Goal: Task Accomplishment & Management: Use online tool/utility

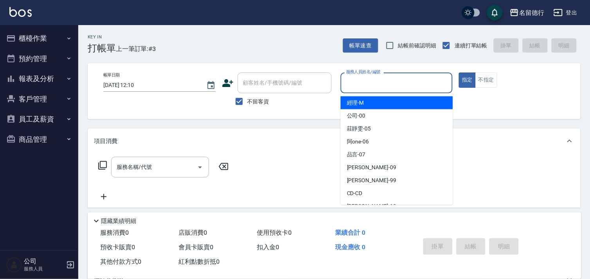
click at [368, 83] on input "服務人員姓名/編號" at bounding box center [396, 83] width 105 height 14
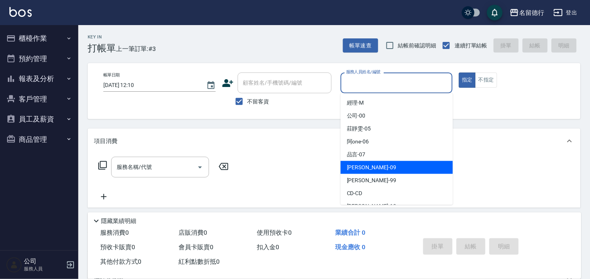
click at [358, 162] on div "[PERSON_NAME] -09" at bounding box center [396, 167] width 112 height 13
type input "[PERSON_NAME]-09"
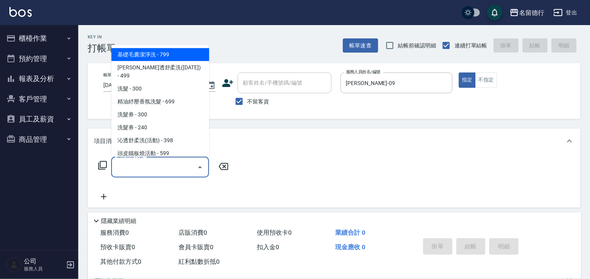
click at [162, 171] on input "服務名稱/代號" at bounding box center [154, 167] width 79 height 14
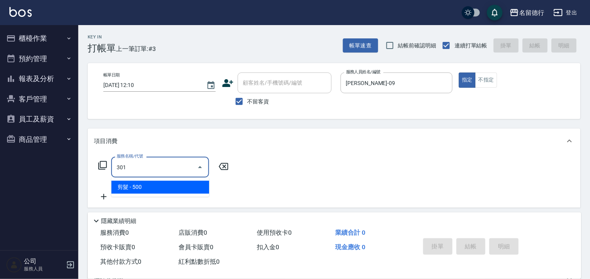
click at [157, 191] on span "剪髮 - 500" at bounding box center [160, 186] width 98 height 13
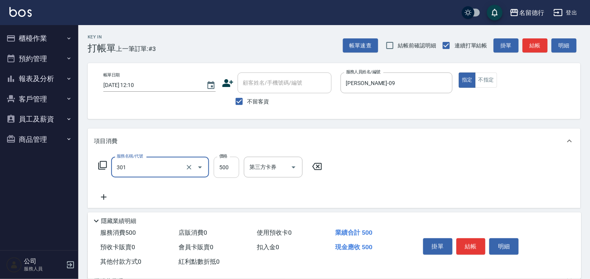
type input "剪髮(301)"
click at [226, 168] on input "500" at bounding box center [226, 166] width 25 height 21
type input "400"
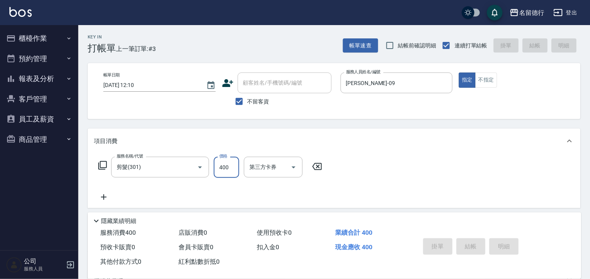
type input "[DATE] 15:22"
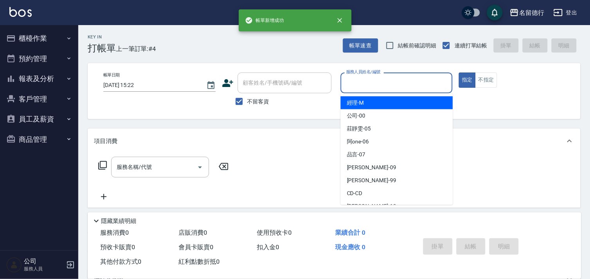
click at [355, 80] on input "服務人員姓名/編號" at bounding box center [396, 83] width 105 height 14
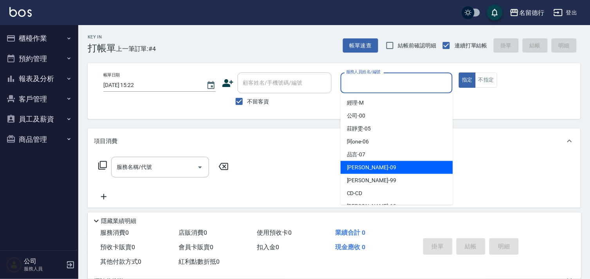
click at [348, 162] on div "[PERSON_NAME] -09" at bounding box center [396, 167] width 112 height 13
type input "[PERSON_NAME]-09"
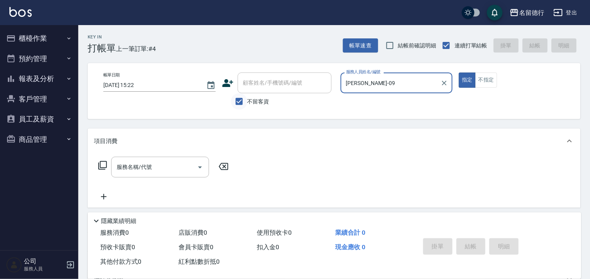
click at [240, 99] on input "不留客資" at bounding box center [239, 101] width 16 height 16
checkbox input "false"
click at [253, 81] on div "顧客姓名/手機號碼/編號 顧客姓名/手機號碼/編號" at bounding box center [284, 82] width 94 height 21
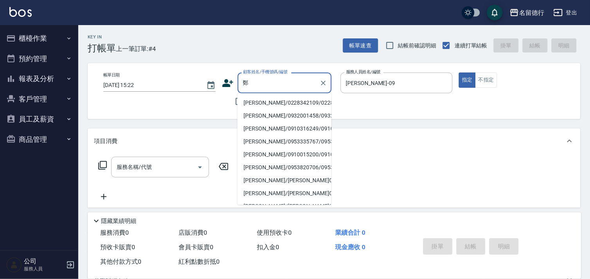
click at [259, 102] on li "[PERSON_NAME]/0228342109/0228342109" at bounding box center [284, 102] width 94 height 13
type input "[PERSON_NAME]/0228342109/0228342109"
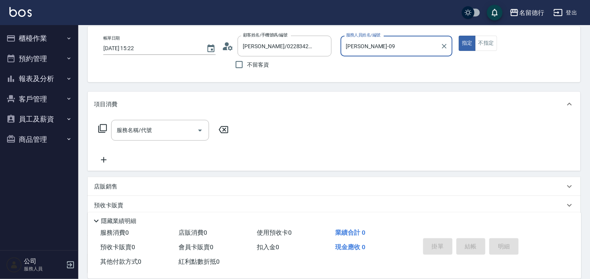
scroll to position [105, 0]
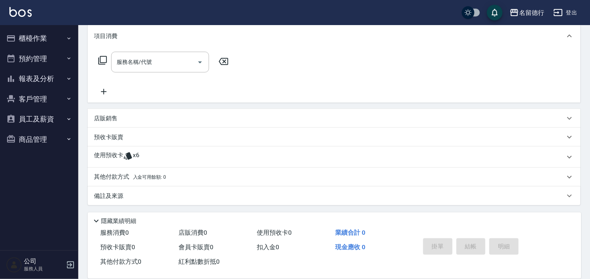
click at [106, 157] on p "使用預收卡" at bounding box center [108, 157] width 29 height 12
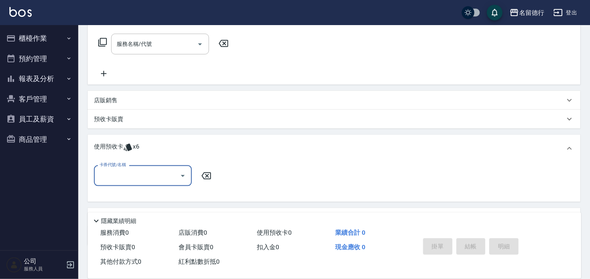
scroll to position [161, 0]
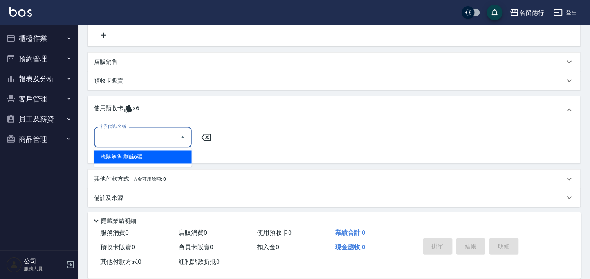
click at [136, 133] on input "卡券代號/名稱" at bounding box center [136, 137] width 79 height 14
click at [137, 152] on div "洗髮券售 剩餘6張" at bounding box center [143, 157] width 98 height 13
type input "洗髮券售"
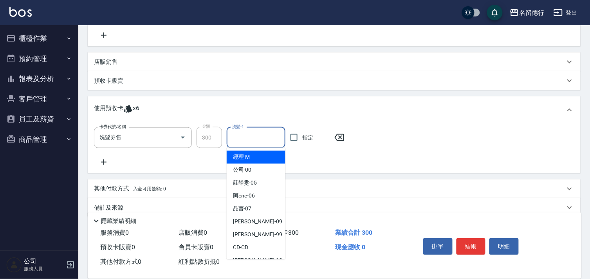
click at [239, 137] on input "洗髮-1" at bounding box center [256, 138] width 52 height 14
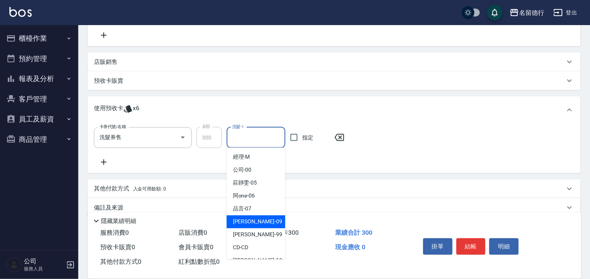
click at [240, 219] on span "[PERSON_NAME] -09" at bounding box center [257, 221] width 49 height 8
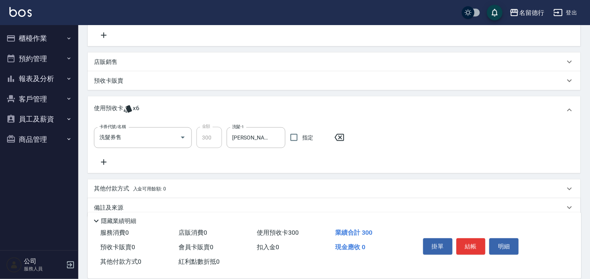
type input "[PERSON_NAME]-09"
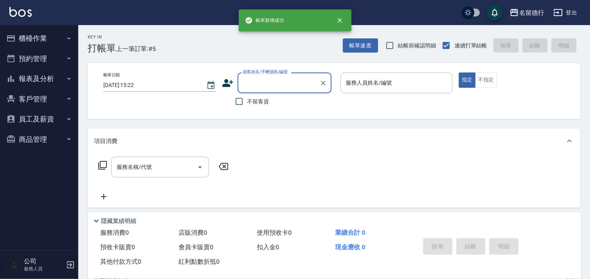
scroll to position [0, 0]
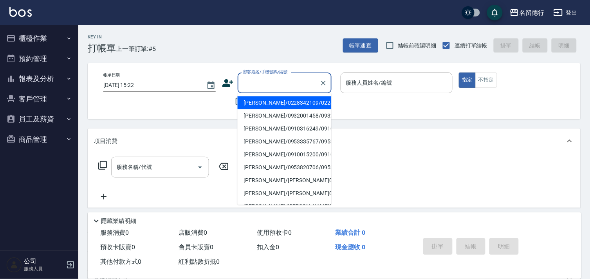
click at [253, 79] on input "顧客姓名/手機號碼/編號" at bounding box center [278, 83] width 75 height 14
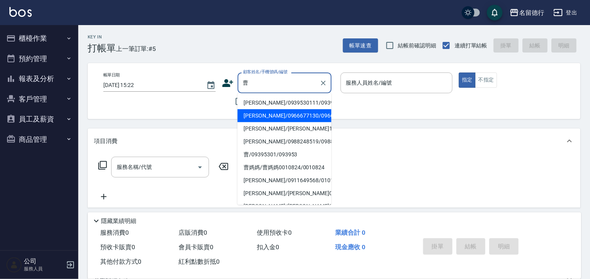
click at [262, 122] on li "[PERSON_NAME]/0966677130/0966677130" at bounding box center [284, 115] width 94 height 13
type input "[PERSON_NAME]/0966677130/0966677130"
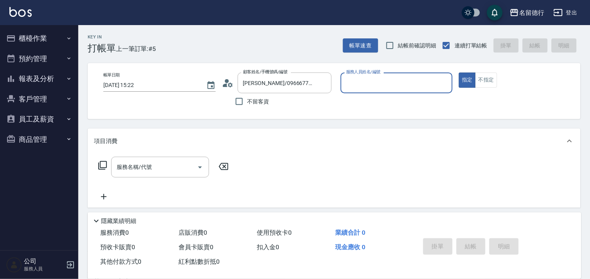
click at [357, 73] on label "服務人員姓名/編號" at bounding box center [363, 72] width 34 height 6
click at [357, 76] on input "服務人員姓名/編號" at bounding box center [396, 83] width 105 height 14
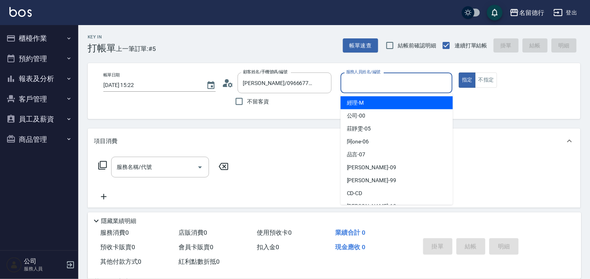
click at [356, 81] on input "服務人員姓名/編號" at bounding box center [396, 83] width 105 height 14
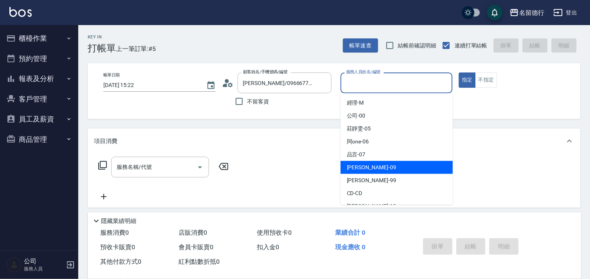
click at [356, 170] on span "[PERSON_NAME] -09" at bounding box center [371, 167] width 49 height 8
type input "[PERSON_NAME]-09"
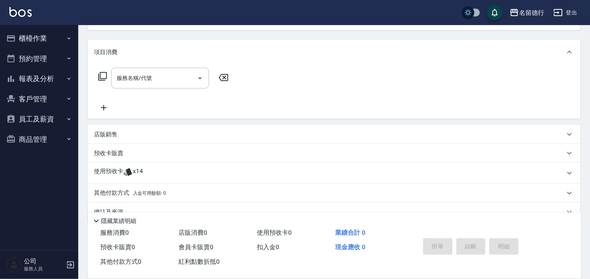
scroll to position [105, 0]
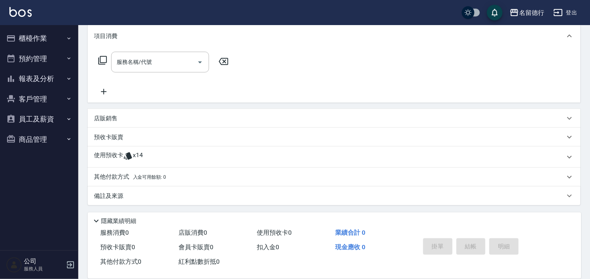
click at [112, 151] on p "使用預收卡" at bounding box center [108, 157] width 29 height 12
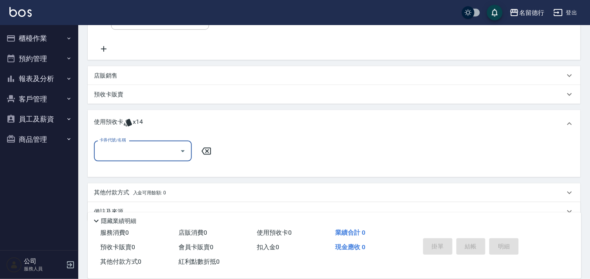
scroll to position [0, 0]
click at [114, 149] on input "卡券代號/名稱" at bounding box center [136, 151] width 79 height 14
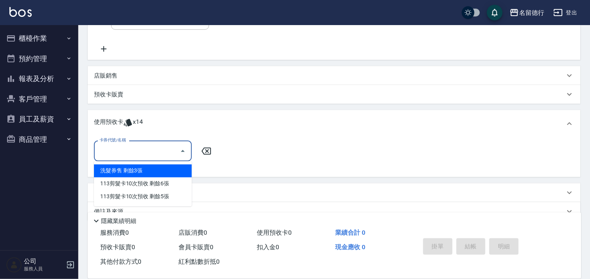
click at [127, 170] on div "洗髮券售 剩餘3張" at bounding box center [143, 170] width 98 height 13
type input "洗髮券售"
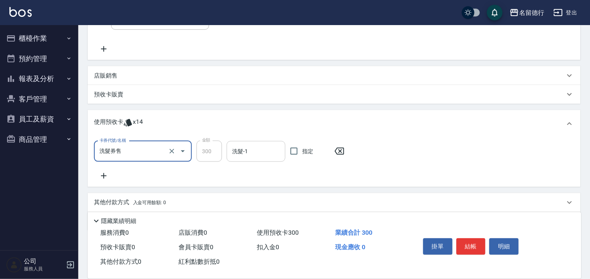
click at [236, 151] on input "洗髮-1" at bounding box center [256, 151] width 52 height 14
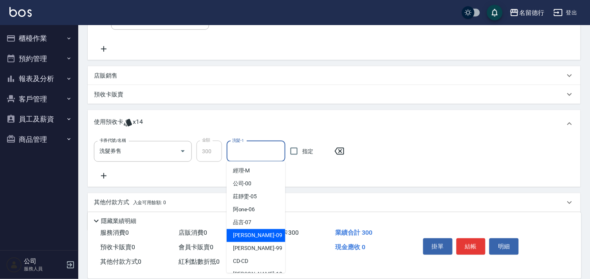
click at [247, 232] on span "[PERSON_NAME] -09" at bounding box center [257, 235] width 49 height 8
type input "[PERSON_NAME]-09"
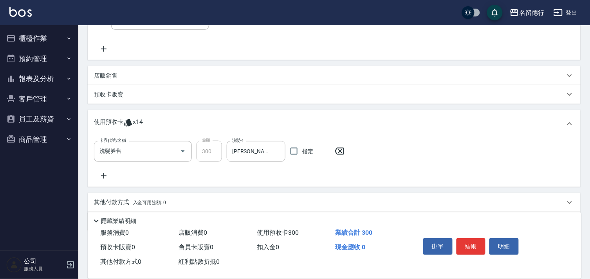
click at [102, 173] on icon at bounding box center [104, 175] width 20 height 9
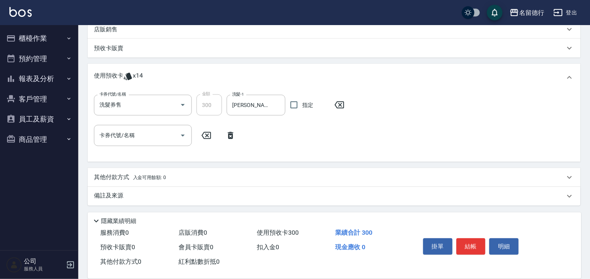
scroll to position [194, 0]
click at [129, 135] on input "卡券代號/名稱" at bounding box center [136, 135] width 79 height 14
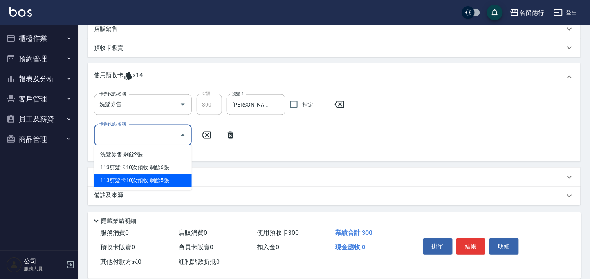
click at [140, 175] on div "113剪髮卡10次預收 剩餘5張" at bounding box center [143, 180] width 98 height 13
type input "113剪髮卡10次預收"
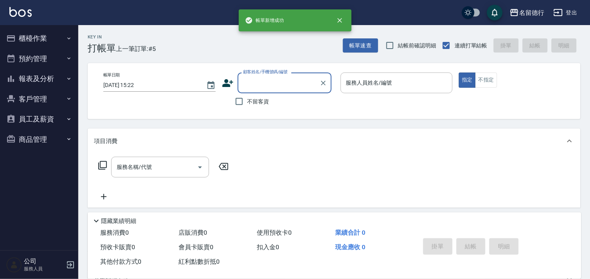
scroll to position [0, 0]
